Goal: Register for event/course

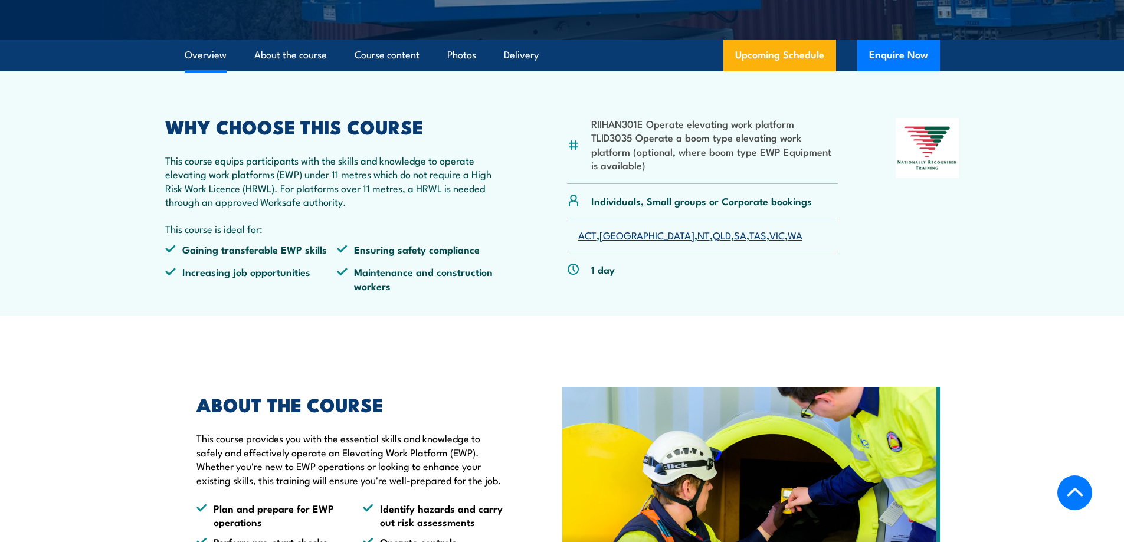
scroll to position [236, 0]
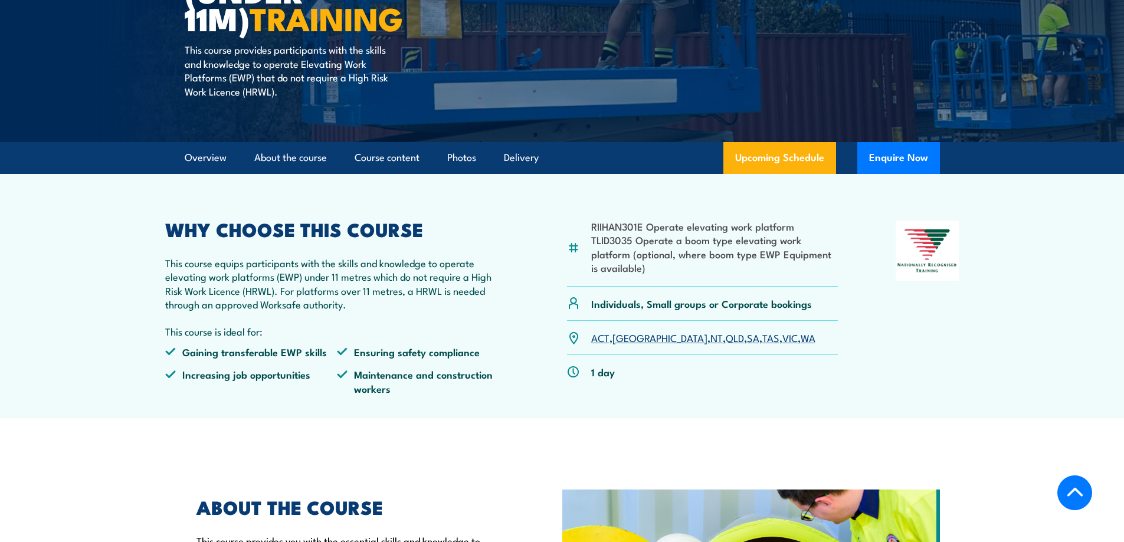
click at [747, 340] on link "SA" at bounding box center [753, 337] width 12 height 14
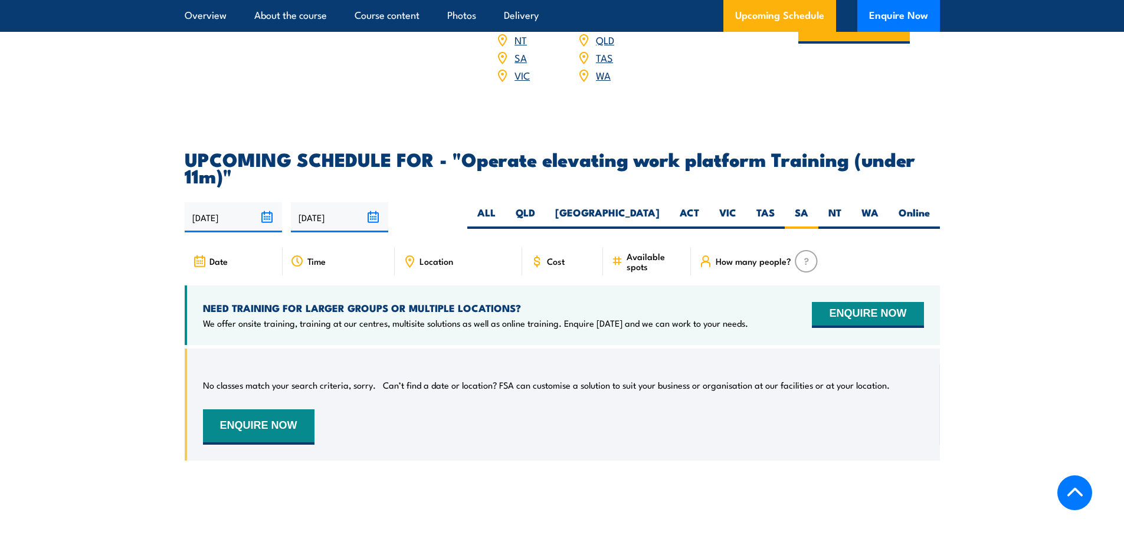
scroll to position [1658, 0]
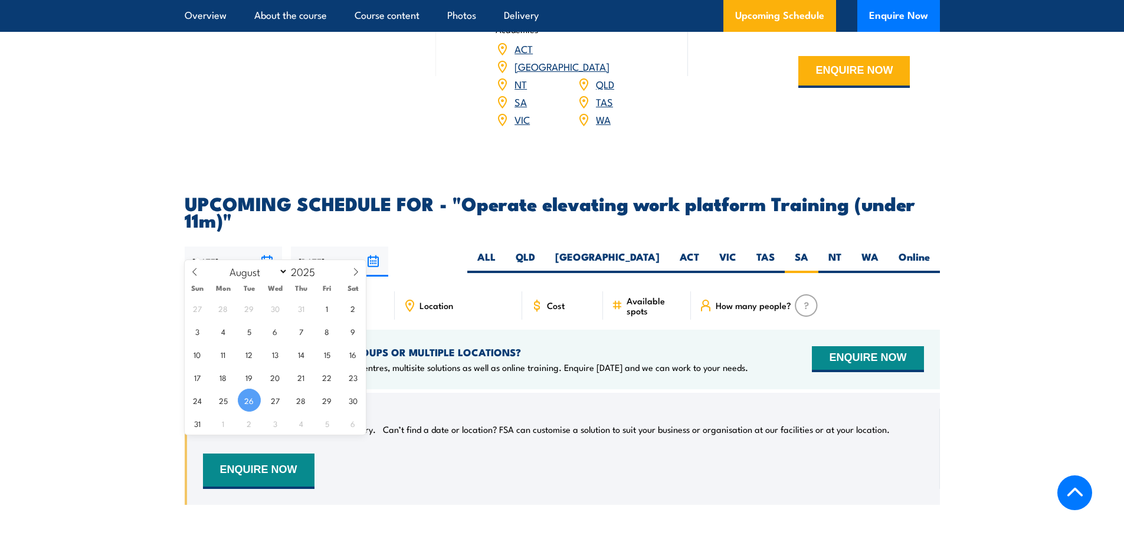
click at [266, 247] on input "[DATE]" at bounding box center [233, 262] width 97 height 30
click at [277, 406] on span "27" at bounding box center [275, 400] width 23 height 23
type input "27/08/2025"
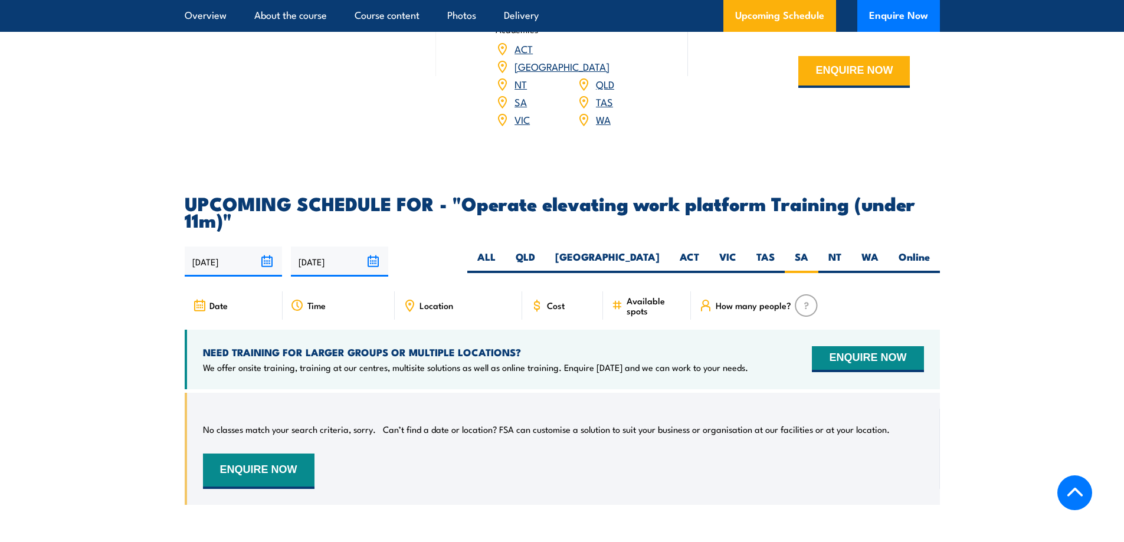
click at [374, 247] on input "22/02/2026" at bounding box center [339, 262] width 97 height 30
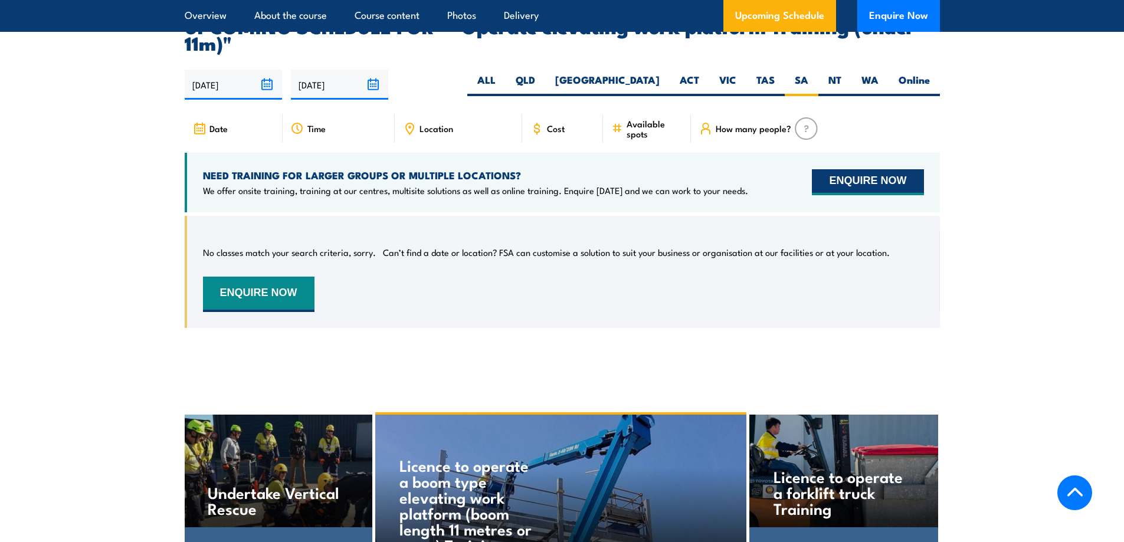
click at [873, 169] on button "ENQUIRE NOW" at bounding box center [868, 182] width 112 height 26
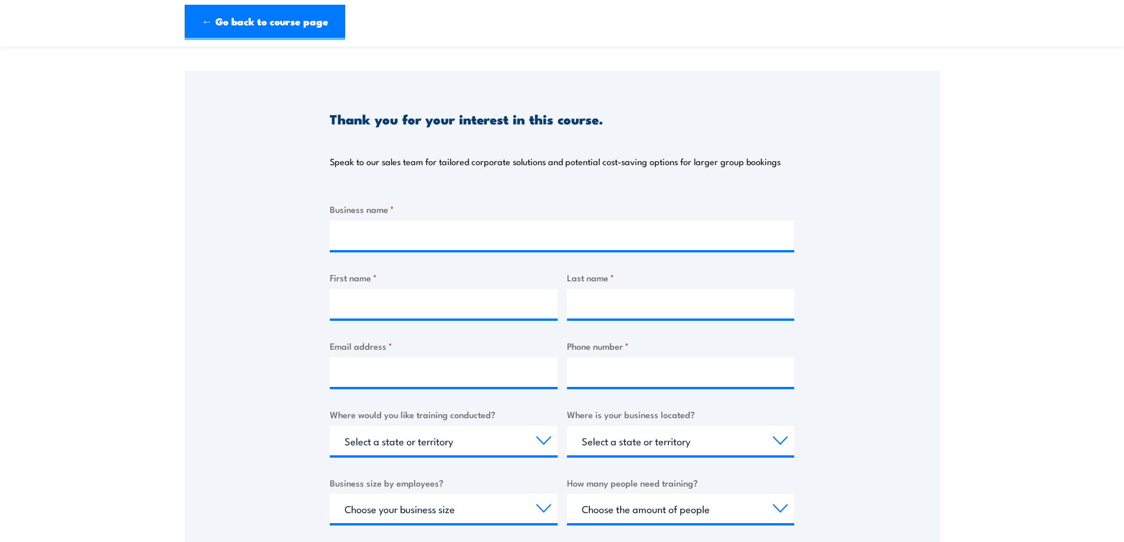
scroll to position [118, 0]
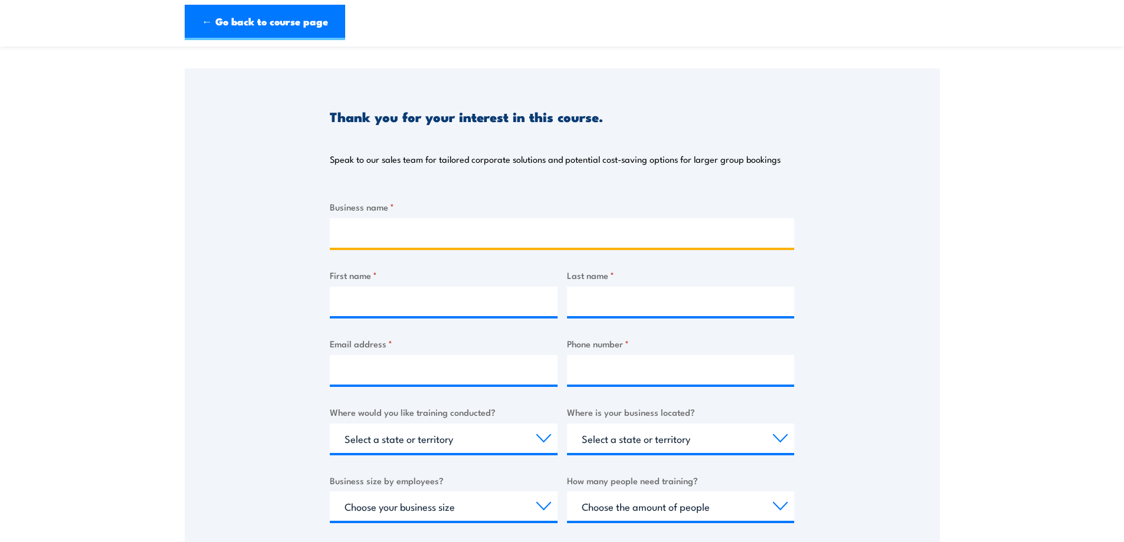
click at [442, 235] on input "Business name *" at bounding box center [562, 233] width 464 height 30
type input "b"
type input "Building Dynamix"
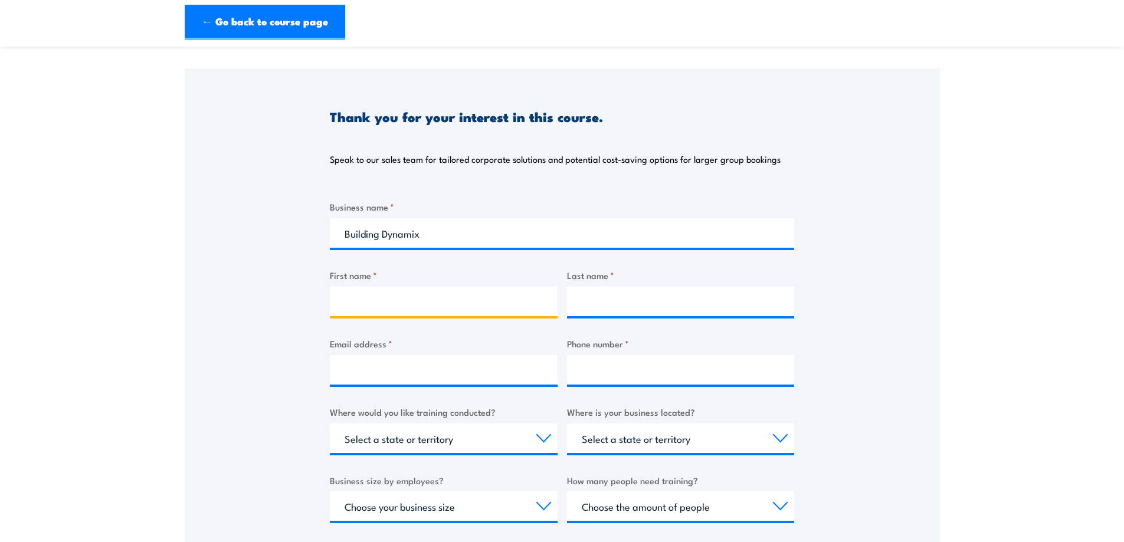
click at [421, 293] on input "First name *" at bounding box center [444, 302] width 228 height 30
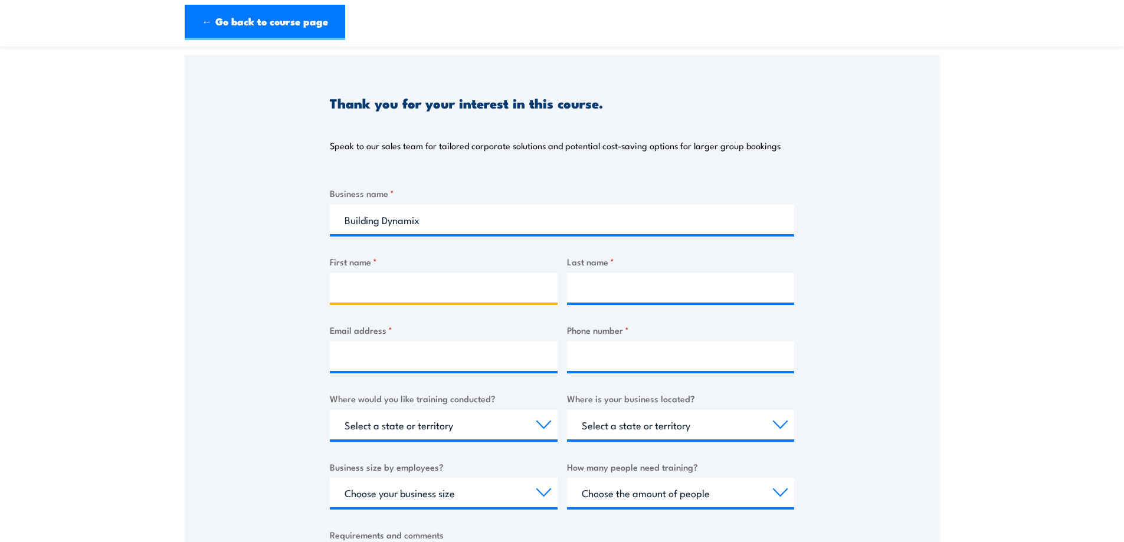
scroll to position [236, 0]
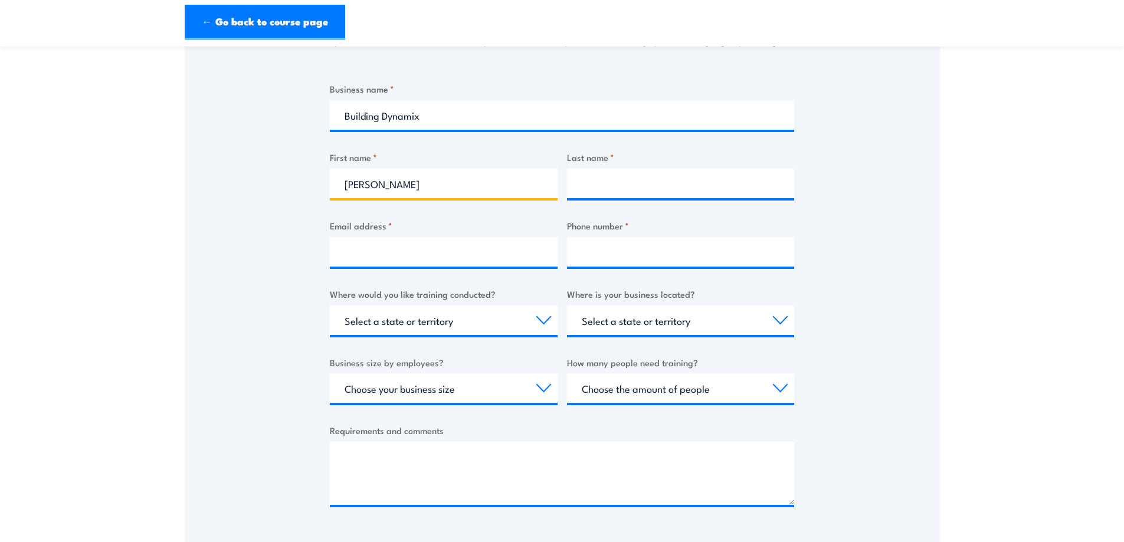
type input "[PERSON_NAME]"
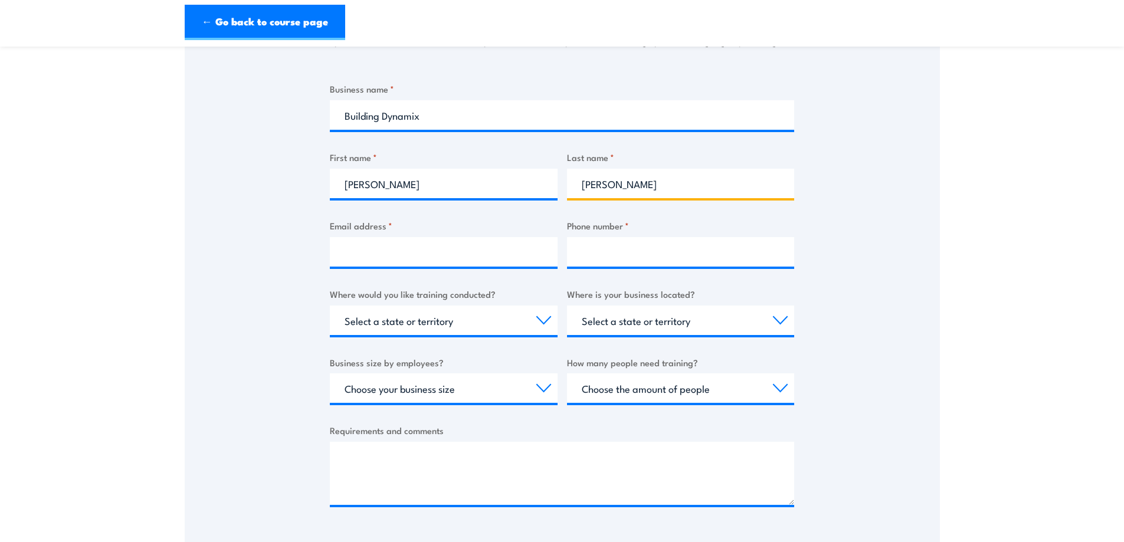
type input "[PERSON_NAME]"
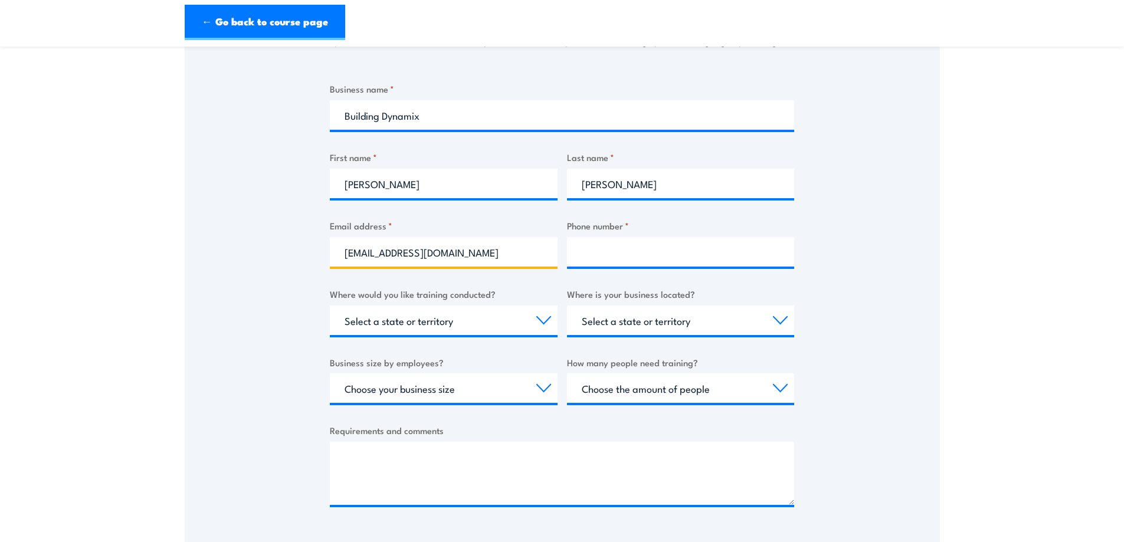
type input "[EMAIL_ADDRESS][DOMAIN_NAME]"
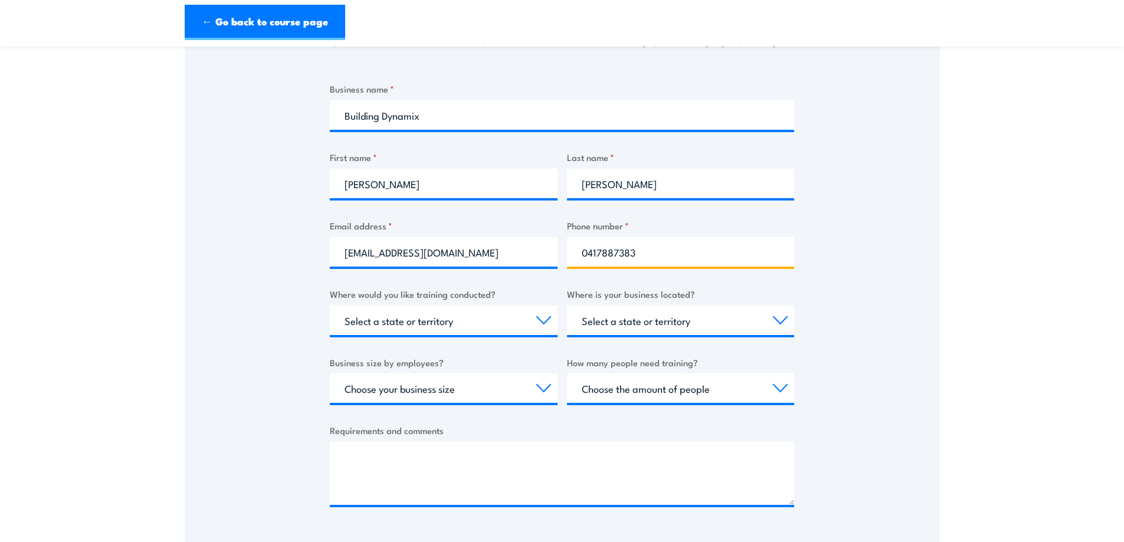
type input "0417887383"
click at [522, 323] on select "Select a state or territory Nationally - multiple locations [GEOGRAPHIC_DATA] […" at bounding box center [444, 321] width 228 height 30
select select "SA"
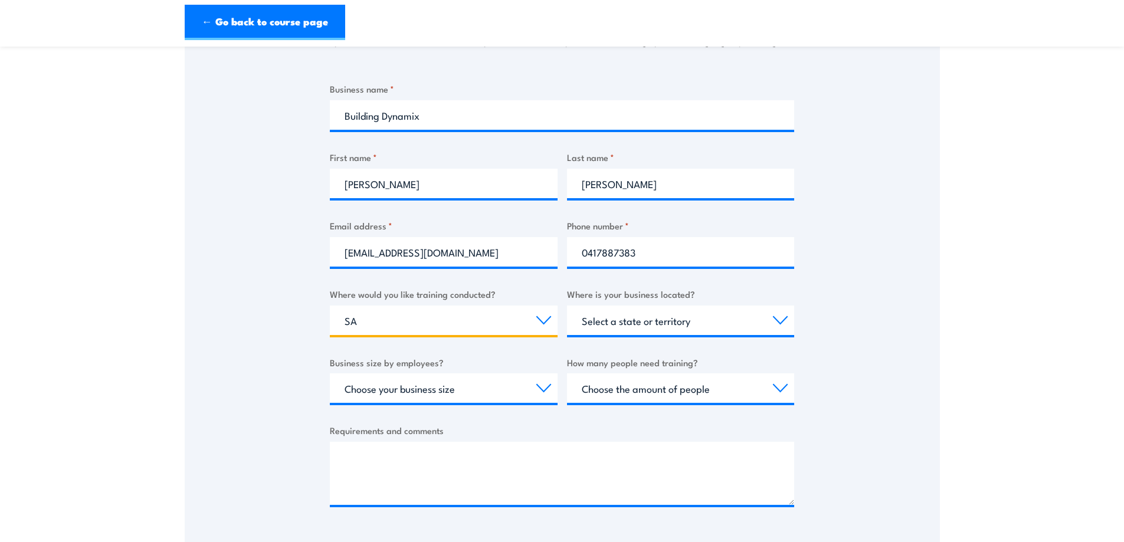
click at [330, 306] on select "Select a state or territory Nationally - multiple locations [GEOGRAPHIC_DATA] […" at bounding box center [444, 321] width 228 height 30
click at [651, 321] on select "Select a state or territory [GEOGRAPHIC_DATA] [GEOGRAPHIC_DATA] [GEOGRAPHIC_DAT…" at bounding box center [681, 321] width 228 height 30
select select "SA"
click at [567, 306] on select "Select a state or territory [GEOGRAPHIC_DATA] [GEOGRAPHIC_DATA] [GEOGRAPHIC_DAT…" at bounding box center [681, 321] width 228 height 30
click at [518, 387] on select "Choose your business size 1 to 19 20 to 199 200+" at bounding box center [444, 389] width 228 height 30
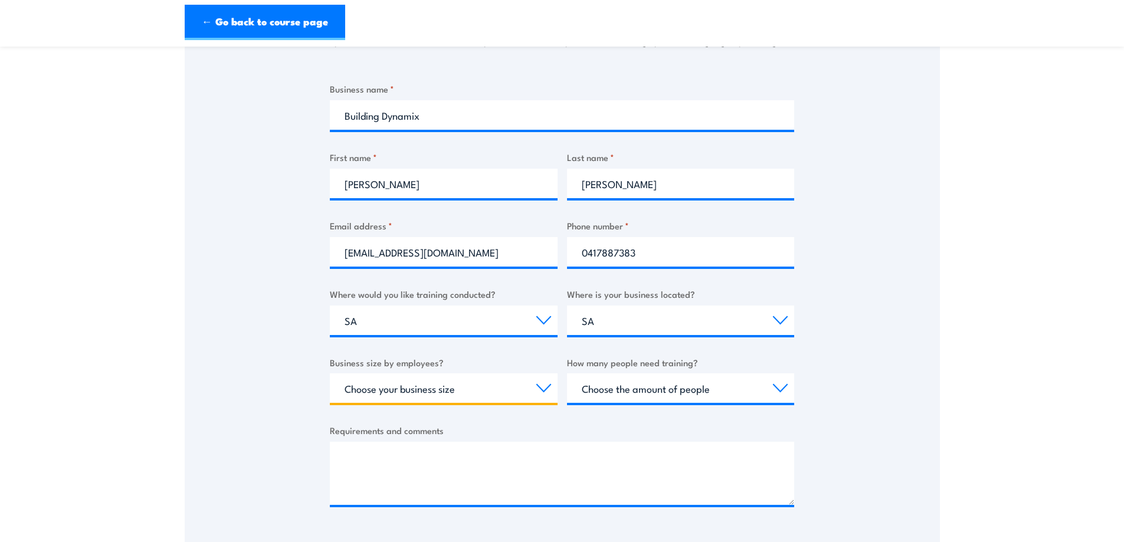
select select "1 to 19"
click at [330, 374] on select "Choose your business size 1 to 19 20 to 199 200+" at bounding box center [444, 389] width 228 height 30
click at [627, 399] on select "Choose the amount of people 1 to 4 5 to 19 20+" at bounding box center [681, 389] width 228 height 30
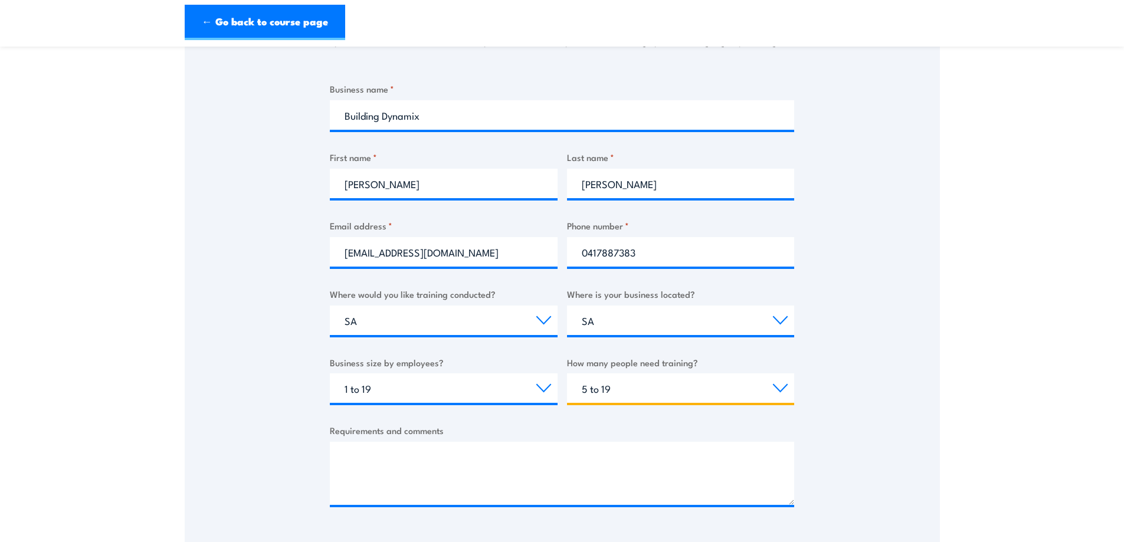
click at [567, 374] on select "Choose the amount of people 1 to 4 5 to 19 20+" at bounding box center [681, 389] width 228 height 30
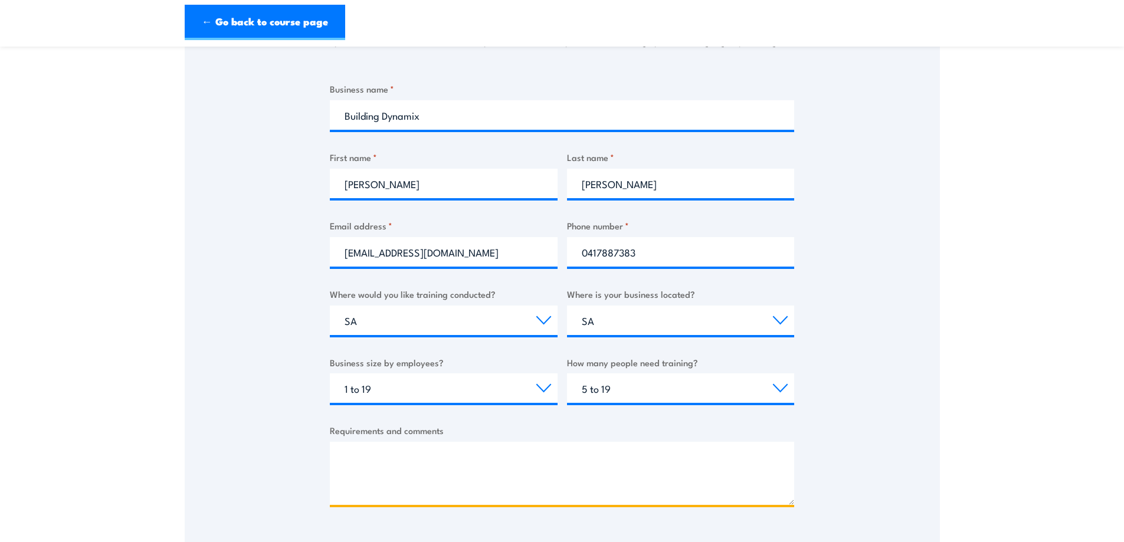
click at [546, 461] on textarea "Requirements and comments" at bounding box center [562, 473] width 464 height 63
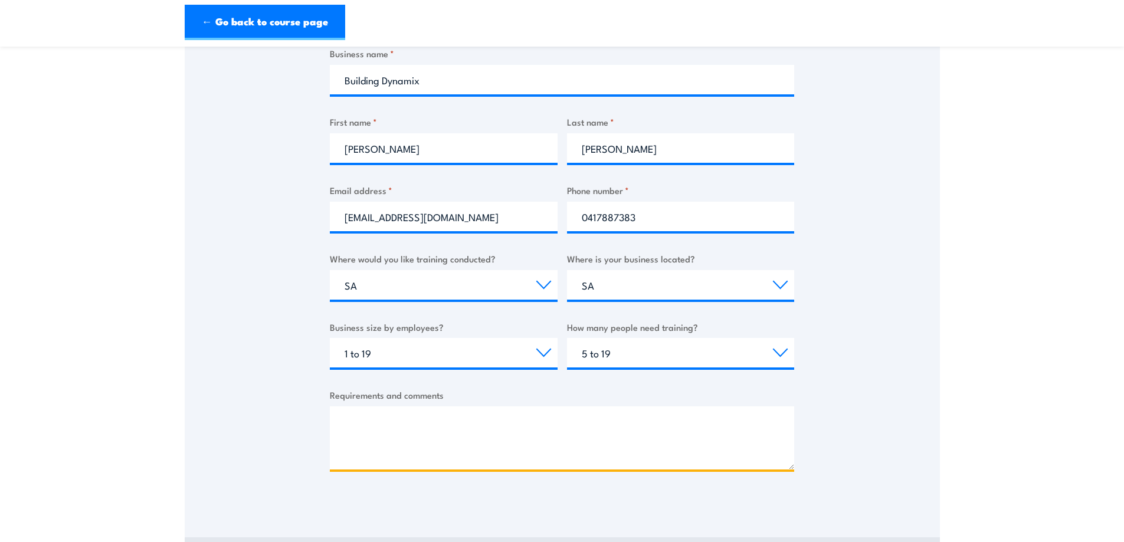
scroll to position [413, 0]
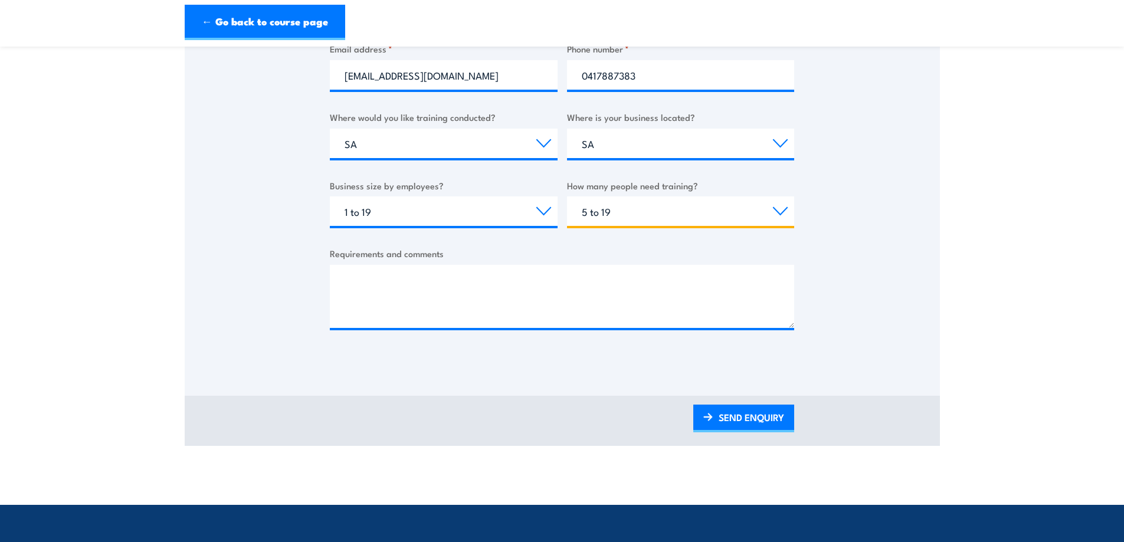
click at [624, 212] on select "Choose the amount of people 1 to 4 5 to 19 20+" at bounding box center [681, 211] width 228 height 30
select select "1 to 4"
click at [567, 196] on select "Choose the amount of people 1 to 4 5 to 19 20+" at bounding box center [681, 211] width 228 height 30
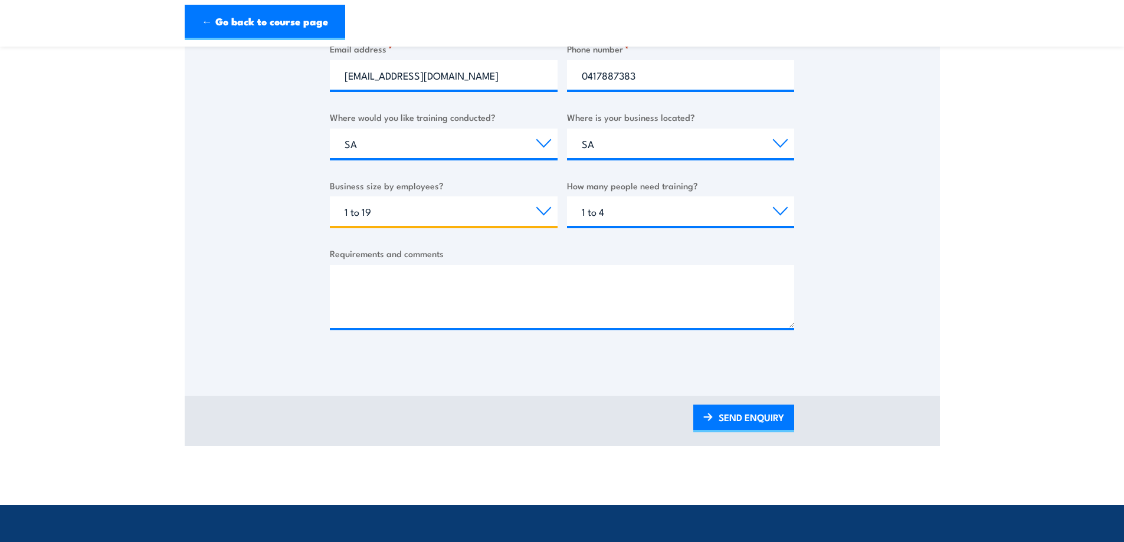
click at [462, 214] on select "Choose your business size 1 to 19 20 to 199 200+" at bounding box center [444, 211] width 228 height 30
select select "20 to 199"
click at [330, 196] on select "Choose your business size 1 to 19 20 to 199 200+" at bounding box center [444, 211] width 228 height 30
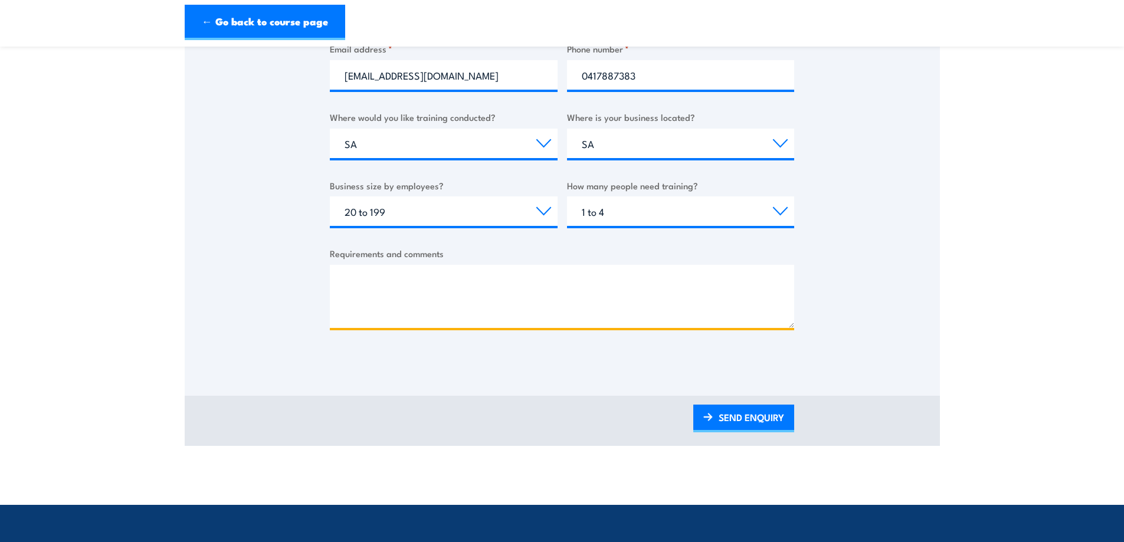
click at [499, 279] on textarea "Requirements and comments" at bounding box center [562, 296] width 464 height 63
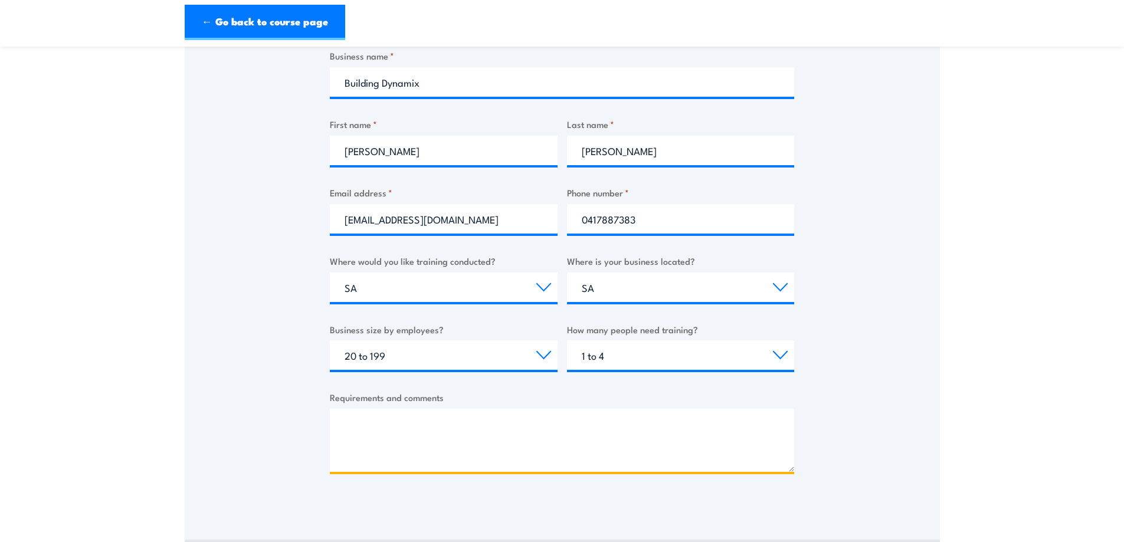
scroll to position [236, 0]
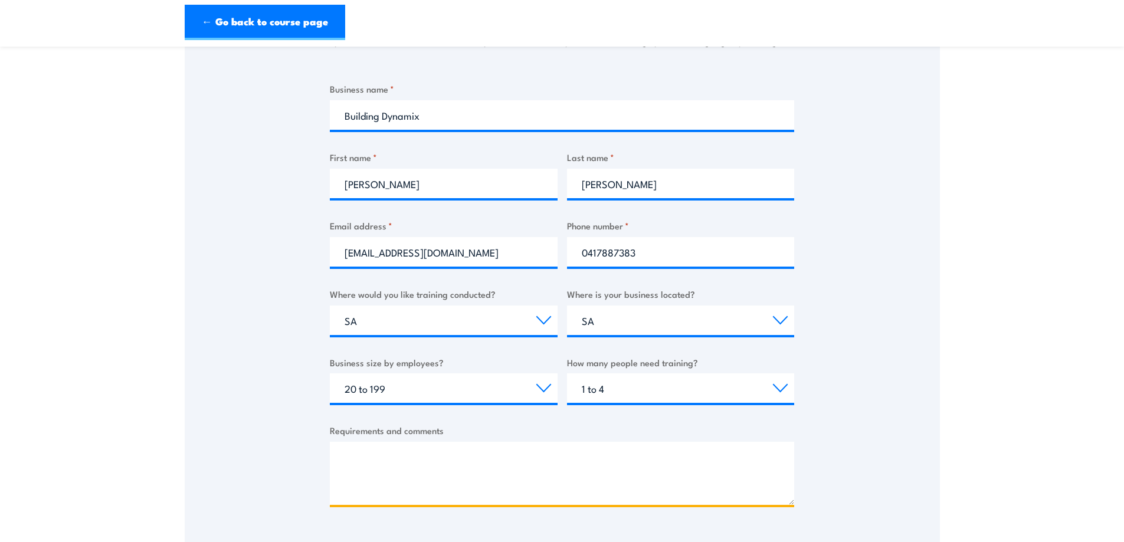
click at [354, 451] on textarea "Requirements and comments" at bounding box center [562, 473] width 464 height 63
paste textarea "We would like our employees to attend the Operate Elevating Work Platform cours…"
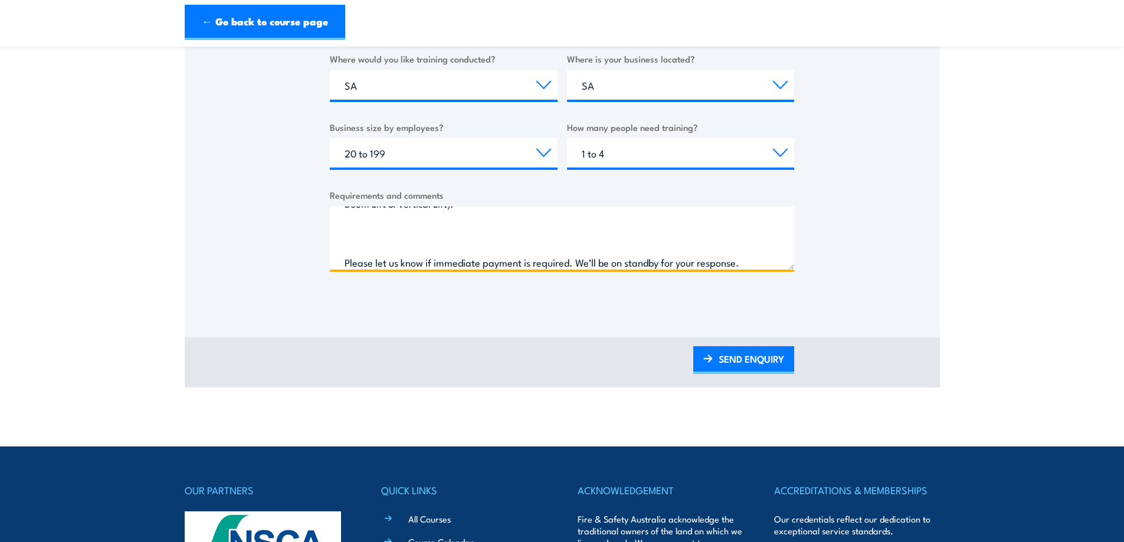
scroll to position [472, 0]
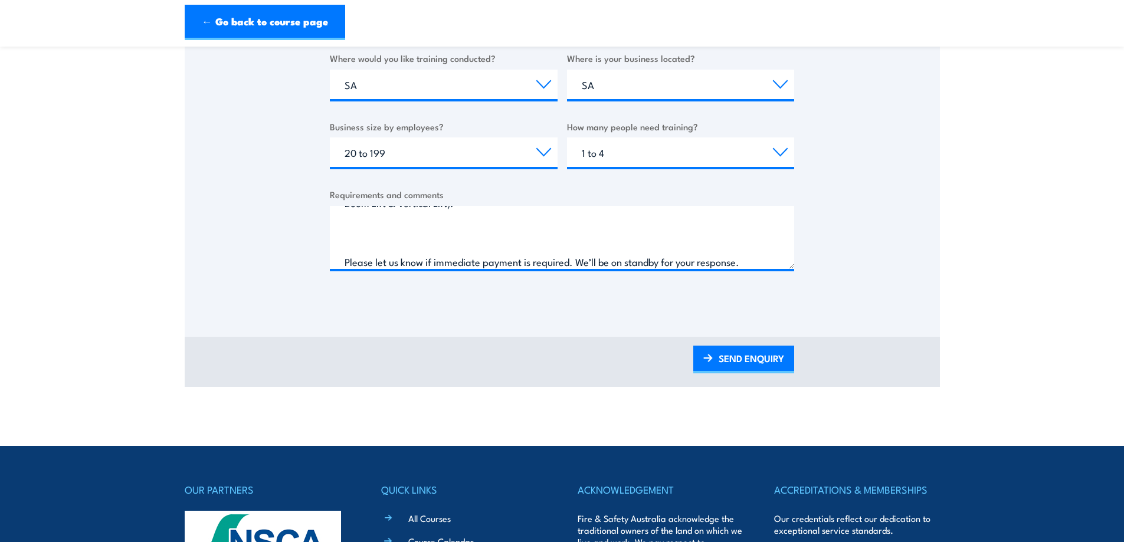
click at [872, 294] on div "Thank you for your interest in this course. Speak to our sales team for tailore…" at bounding box center [562, 8] width 755 height 589
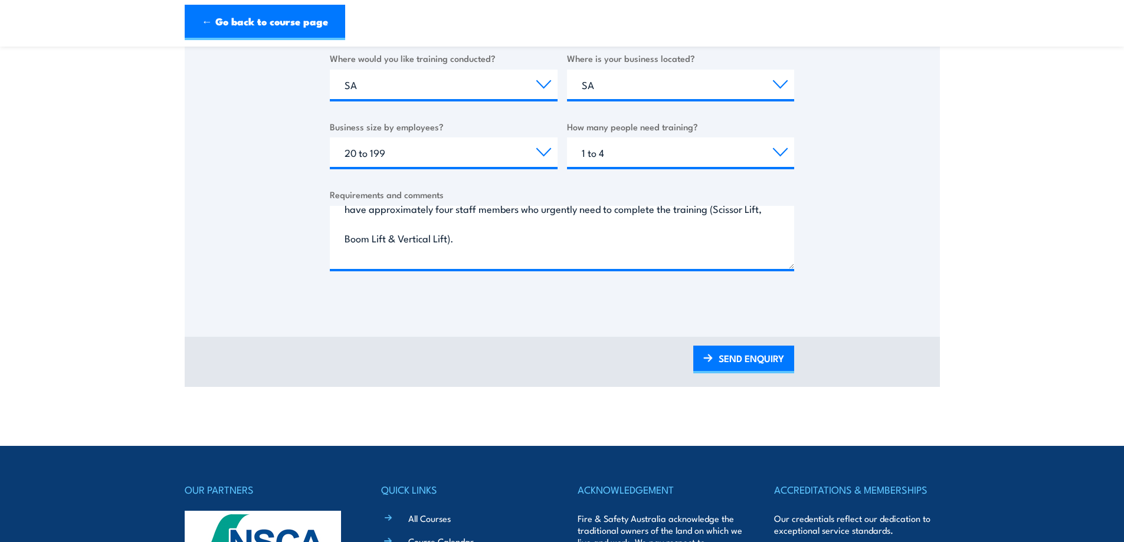
scroll to position [84, 0]
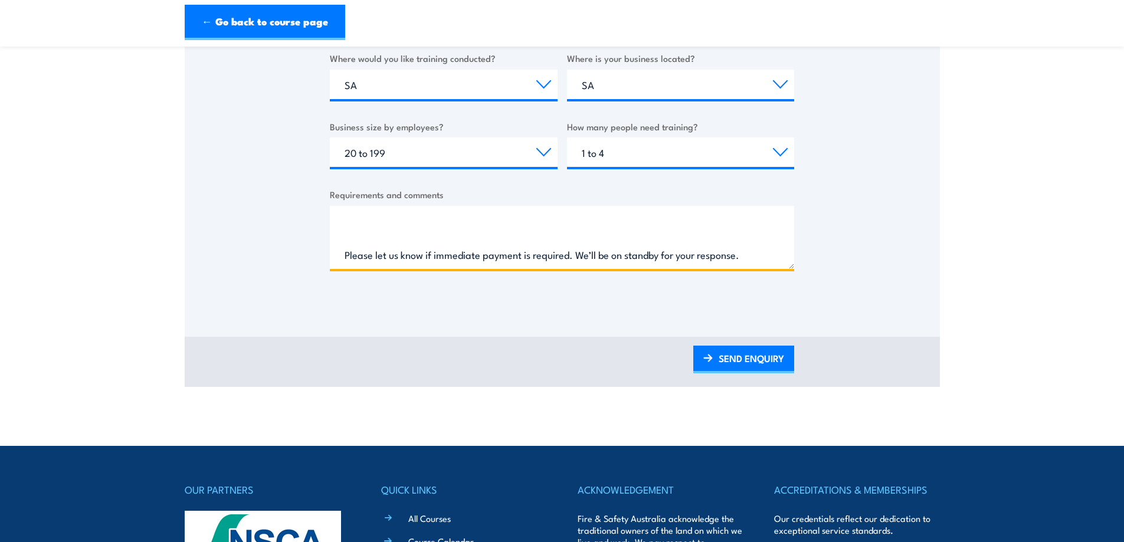
click at [471, 241] on textarea "We would like our employees to attend the Operate Elevating Work Platform cours…" at bounding box center [562, 237] width 464 height 63
click at [474, 236] on textarea "We would like our employees to attend the Operate Elevating Work Platform cours…" at bounding box center [562, 237] width 464 height 63
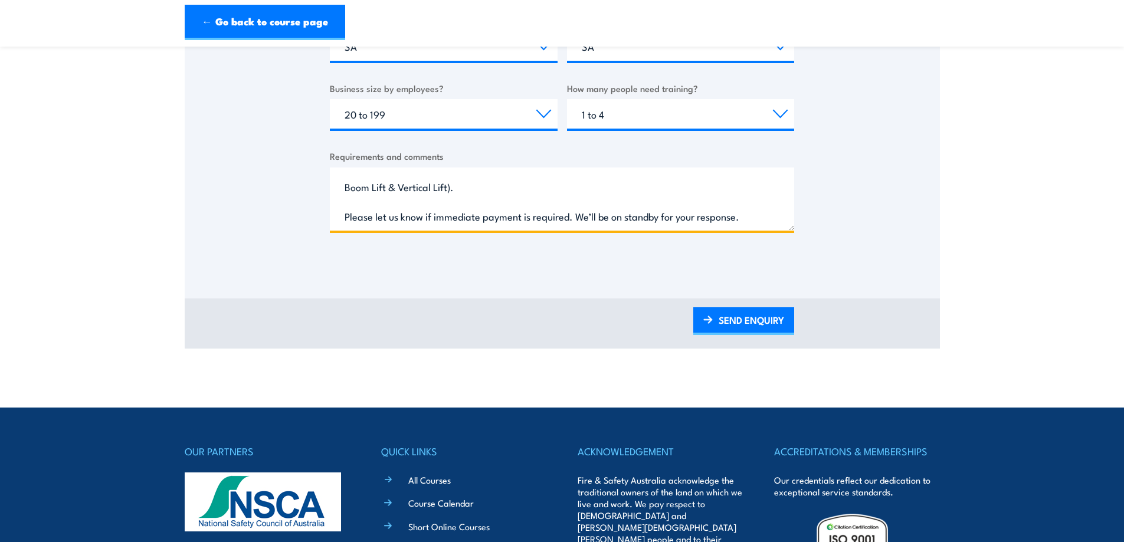
scroll to position [531, 0]
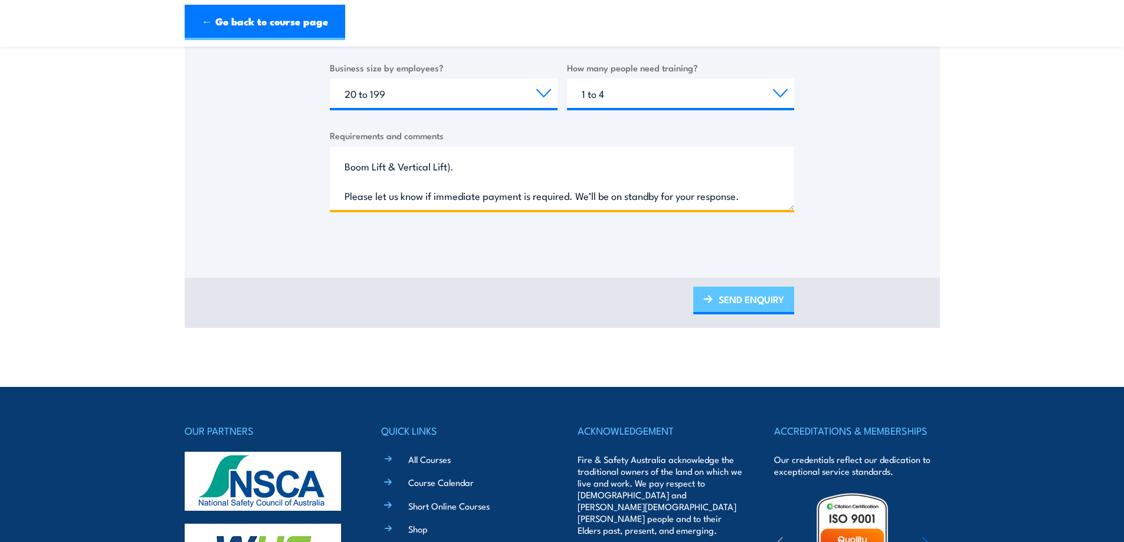
type textarea "We would like our employees to attend the Operate Elevating Work Platform cours…"
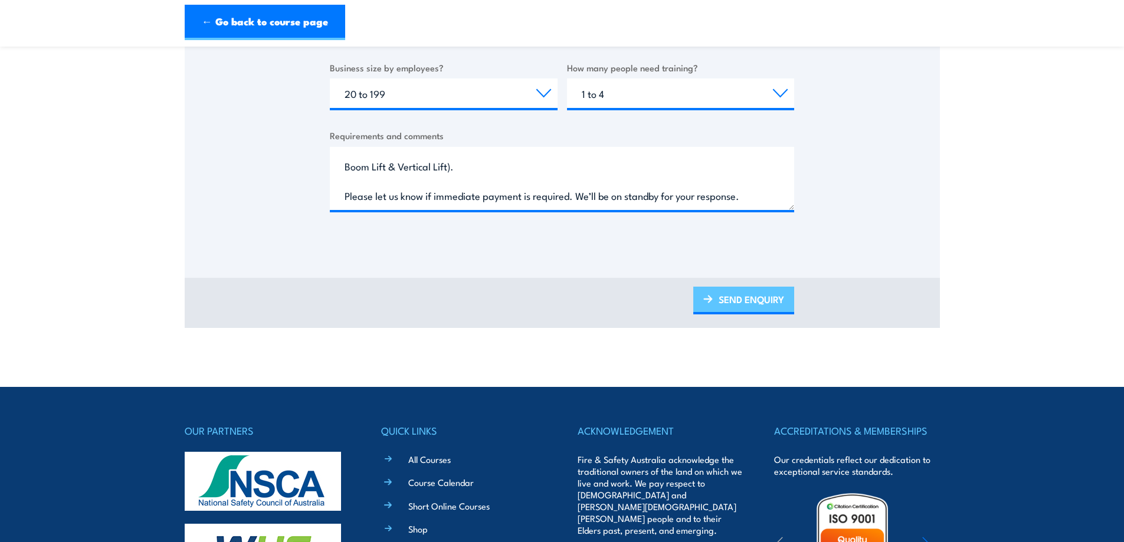
click at [742, 304] on link "SEND ENQUIRY" at bounding box center [743, 301] width 101 height 28
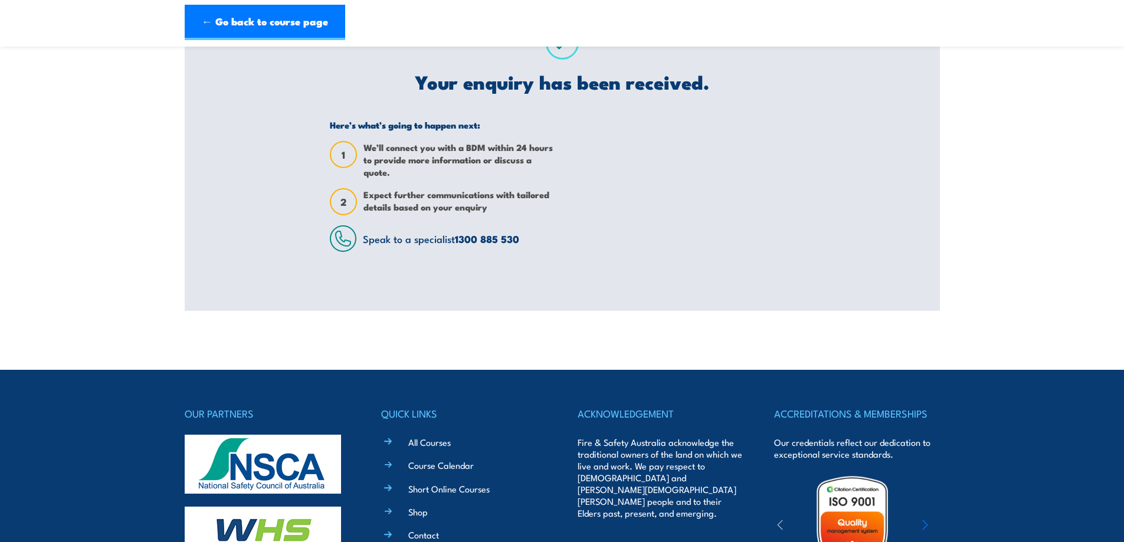
scroll to position [0, 0]
